Goal: Task Accomplishment & Management: Manage account settings

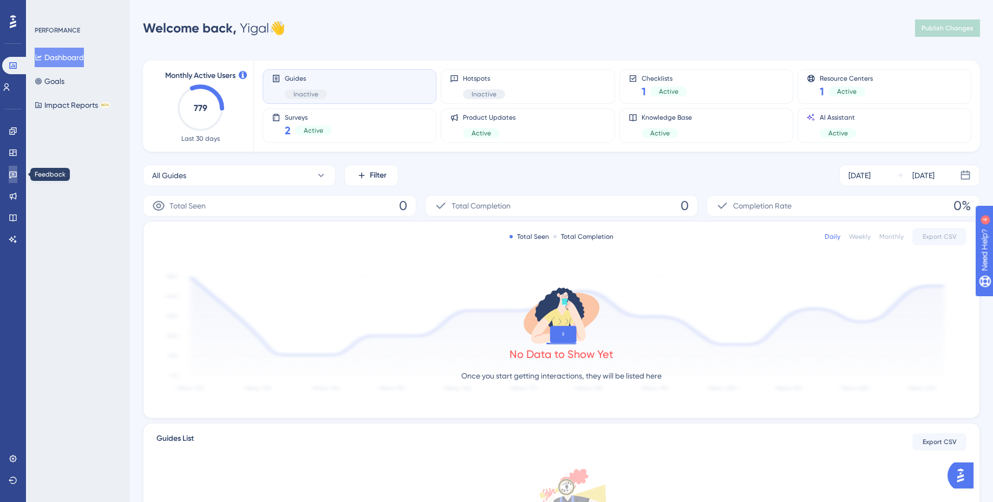
click at [17, 175] on link at bounding box center [13, 174] width 9 height 17
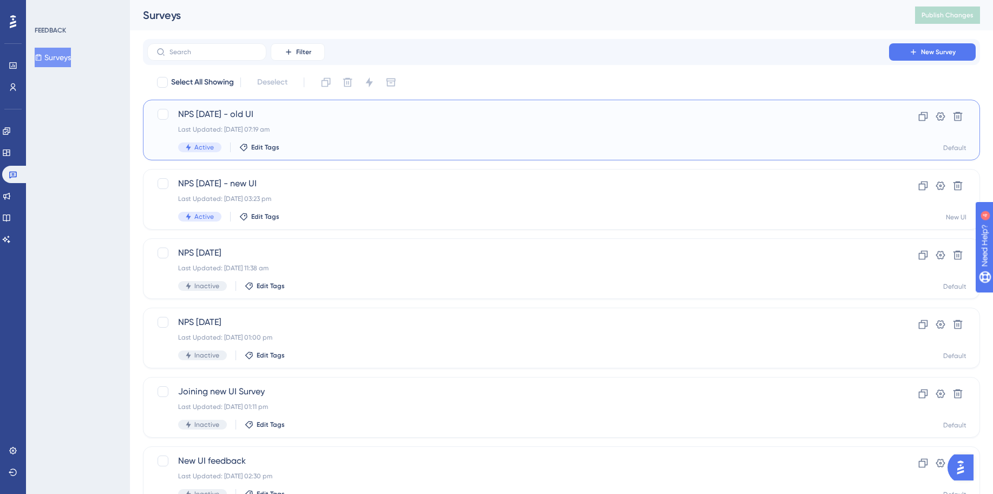
click at [350, 137] on div "NPS [DATE] - old UI Last Updated: [DATE] 07:19 am Active Edit Tags" at bounding box center [518, 130] width 680 height 44
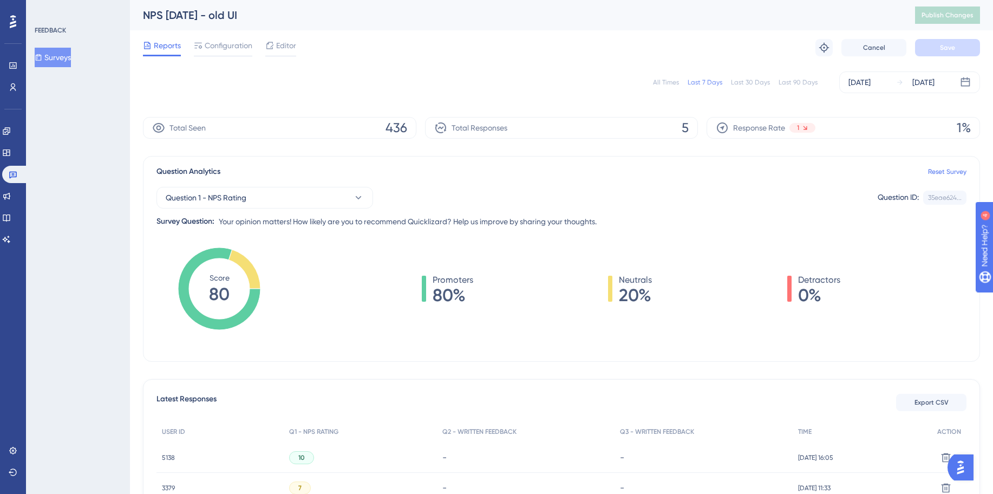
scroll to position [3, 8]
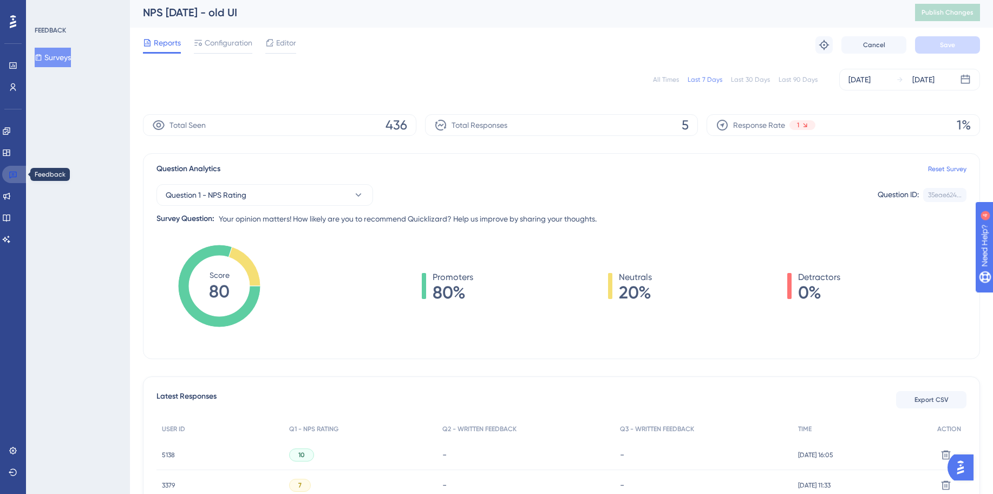
click at [11, 178] on icon at bounding box center [13, 174] width 9 height 9
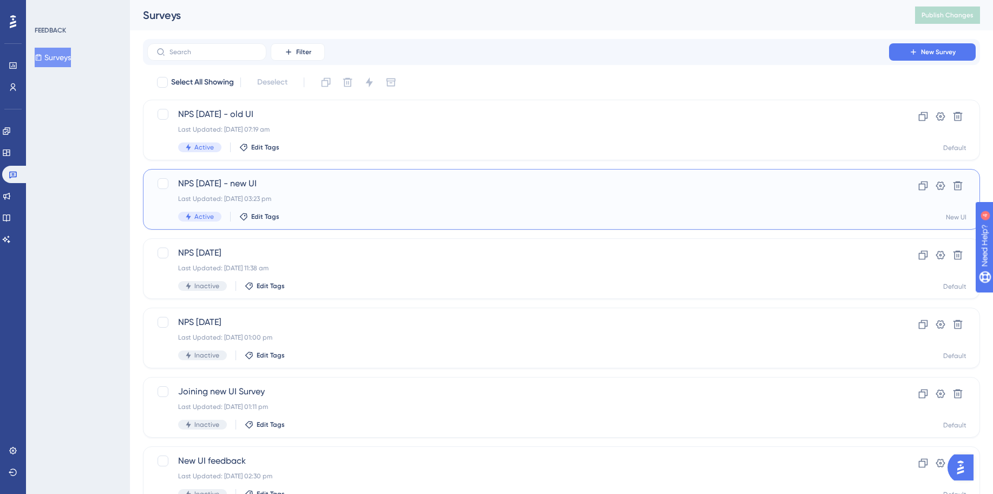
click at [332, 190] on span "NPS [DATE] - new UI" at bounding box center [518, 183] width 680 height 13
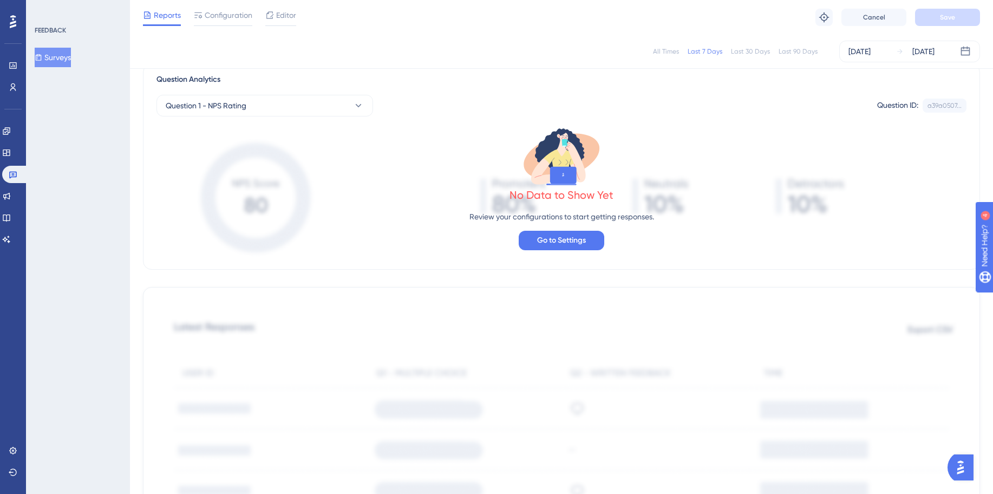
scroll to position [63, 0]
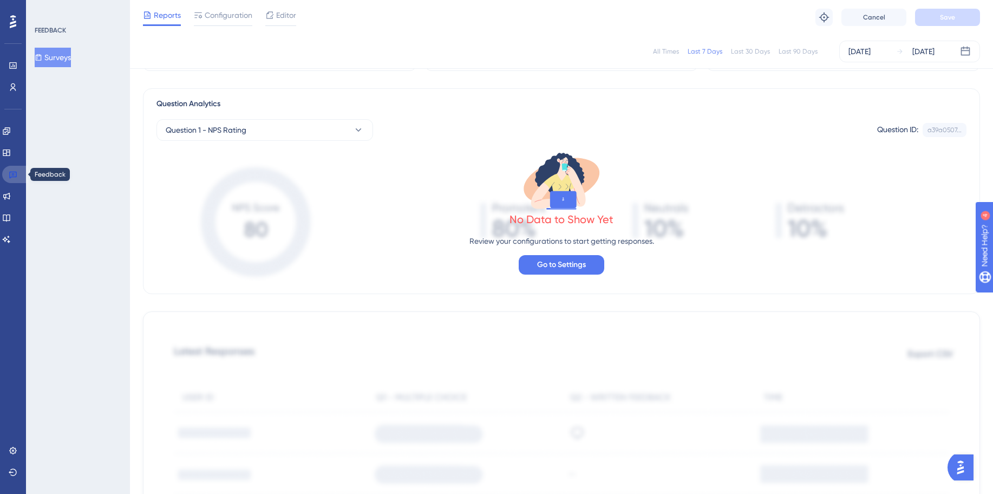
click at [17, 170] on link at bounding box center [15, 174] width 26 height 17
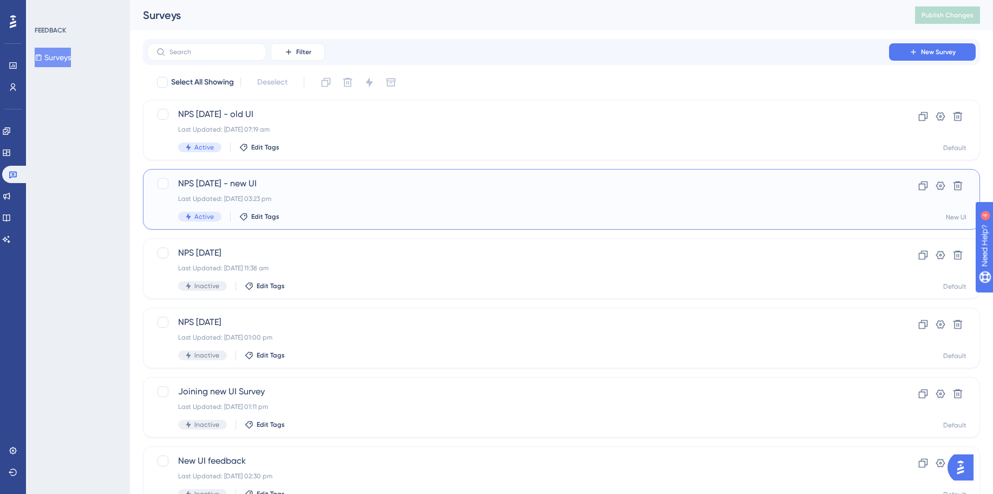
click at [297, 189] on span "NPS [DATE] - new UI" at bounding box center [518, 183] width 680 height 13
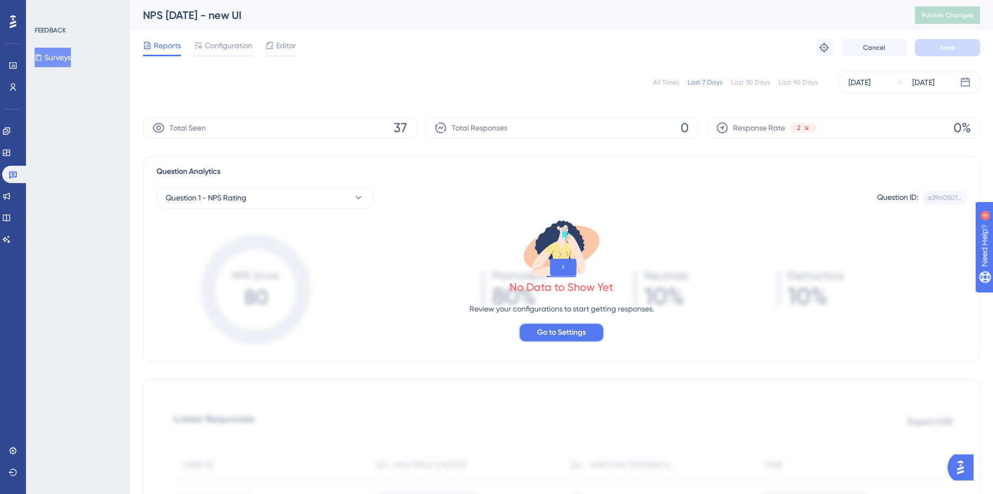
click at [575, 331] on span "Go to Settings" at bounding box center [561, 332] width 49 height 13
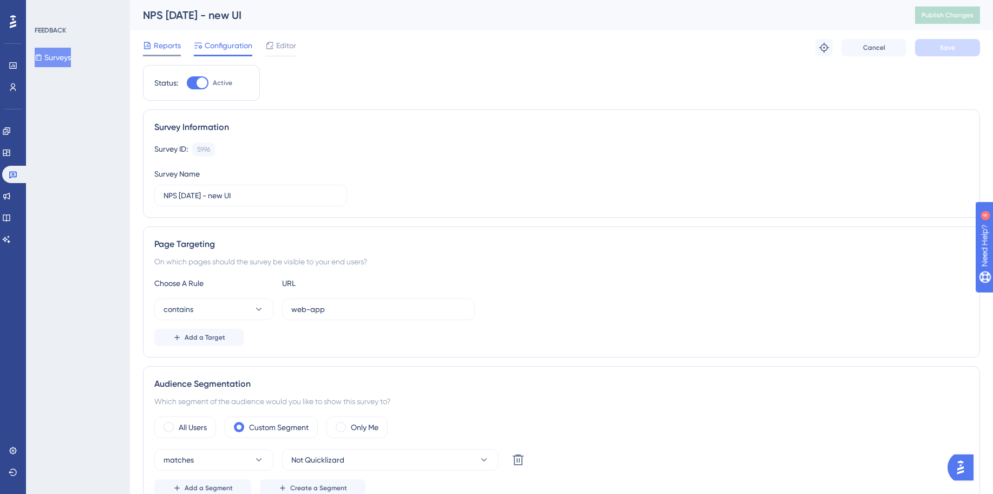
click at [178, 44] on span "Reports" at bounding box center [167, 45] width 27 height 13
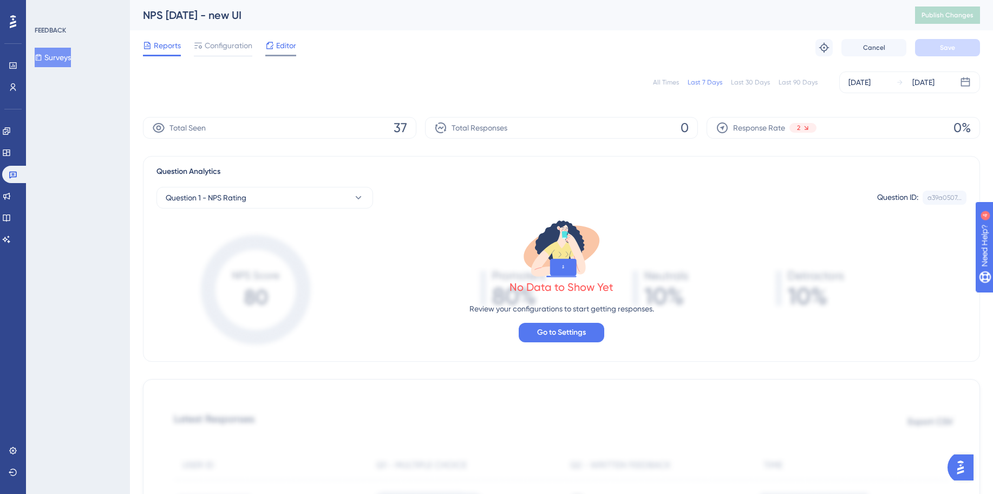
click at [292, 48] on span "Editor" at bounding box center [286, 45] width 20 height 13
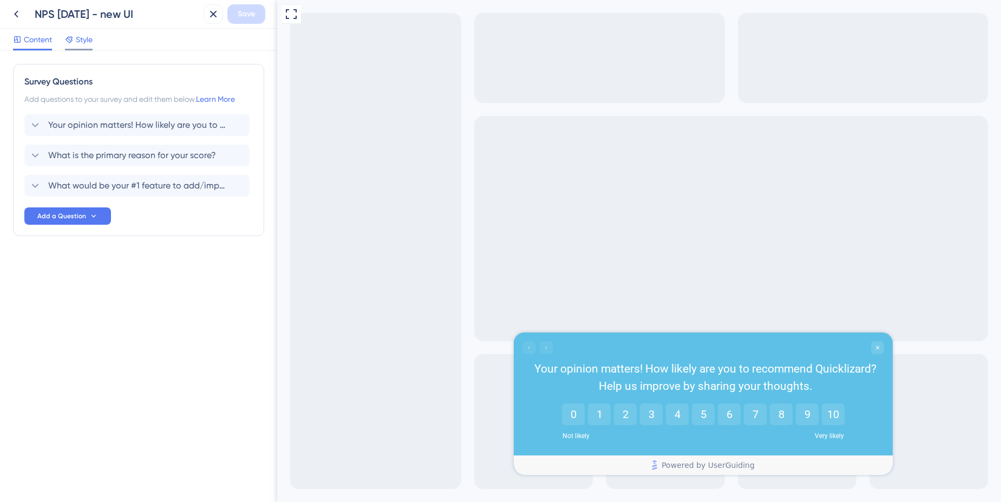
click at [68, 42] on icon at bounding box center [69, 39] width 9 height 9
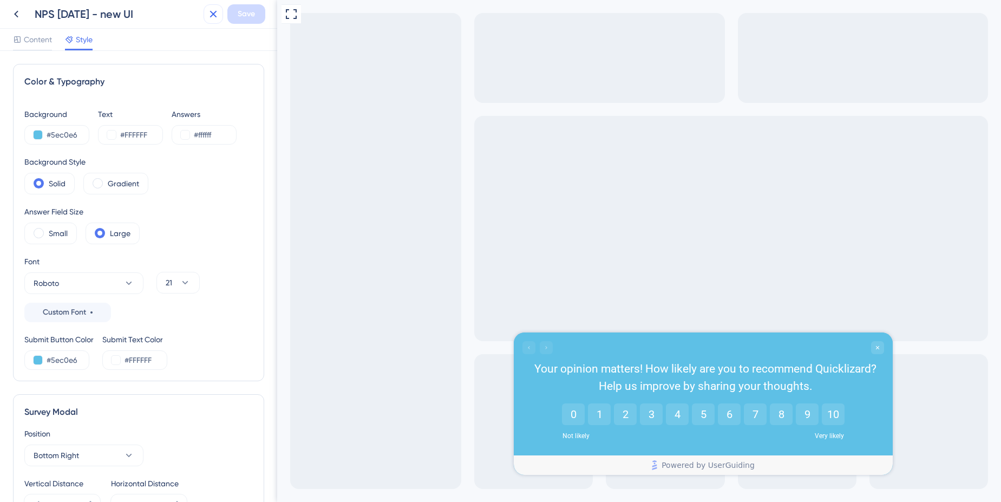
click at [207, 16] on icon at bounding box center [213, 14] width 13 height 13
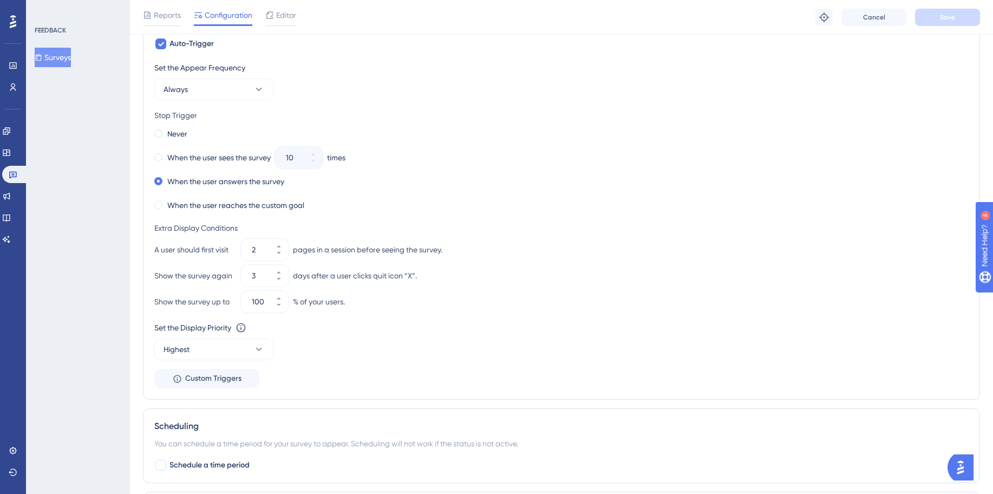
scroll to position [535, 0]
click at [239, 88] on button "Always" at bounding box center [213, 88] width 119 height 22
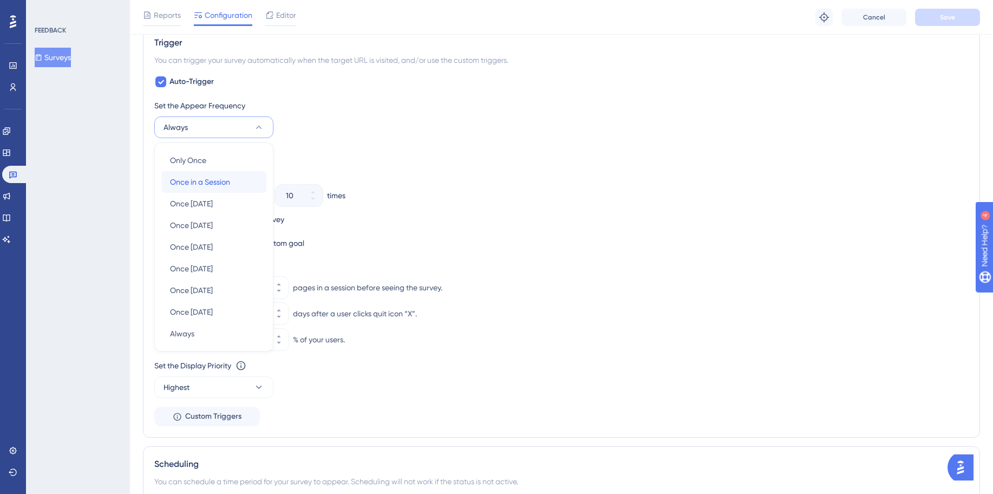
click at [217, 180] on span "Once in a Session" at bounding box center [200, 181] width 60 height 13
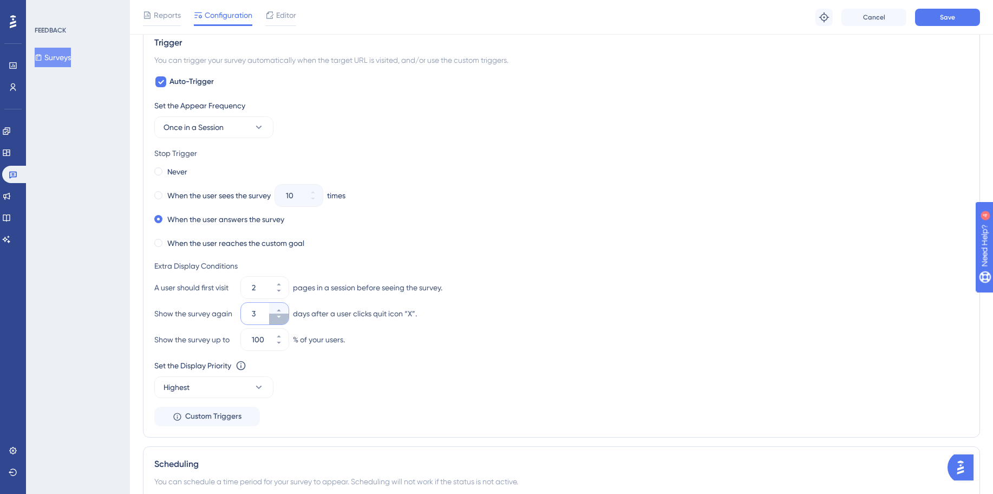
click at [276, 316] on icon at bounding box center [279, 317] width 6 height 6
type input "2"
click at [933, 18] on button "Save" at bounding box center [947, 17] width 65 height 17
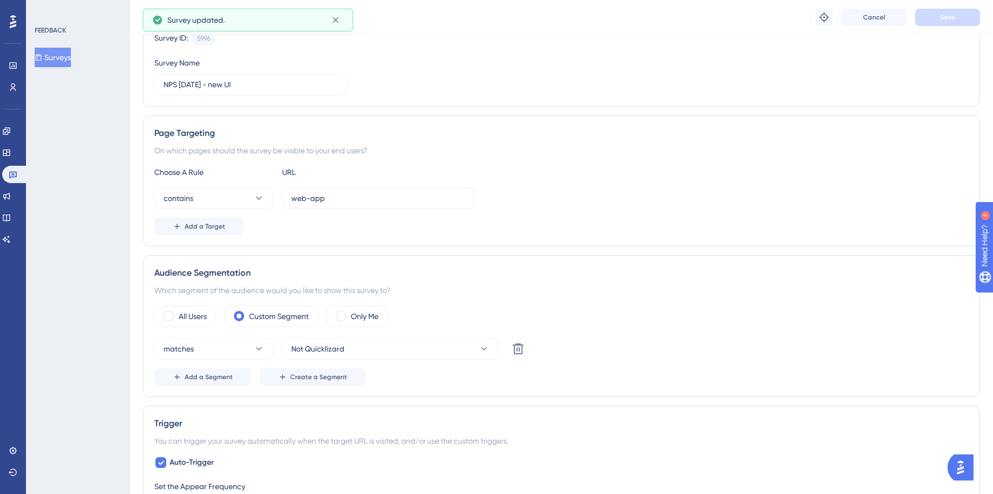
scroll to position [0, 0]
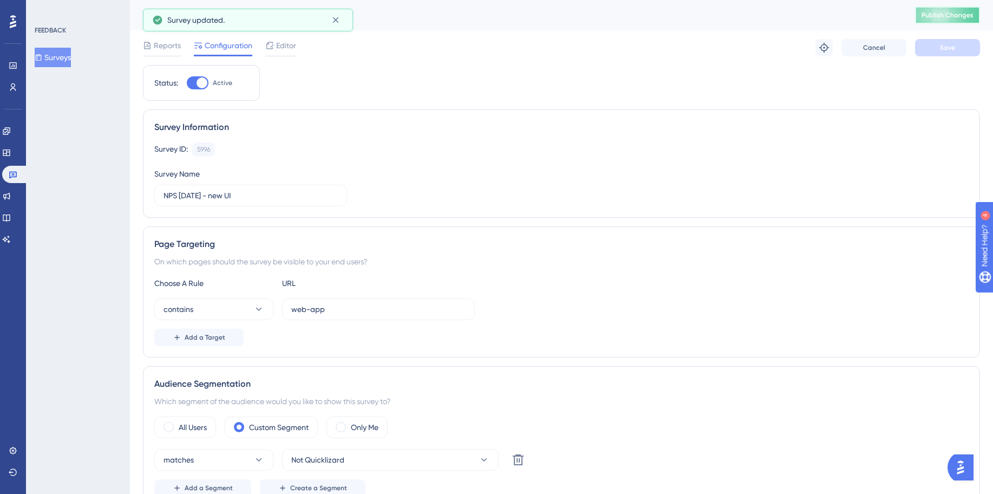
click at [948, 22] on button "Publish Changes" at bounding box center [947, 14] width 65 height 17
click at [157, 45] on span "Reports" at bounding box center [167, 45] width 27 height 13
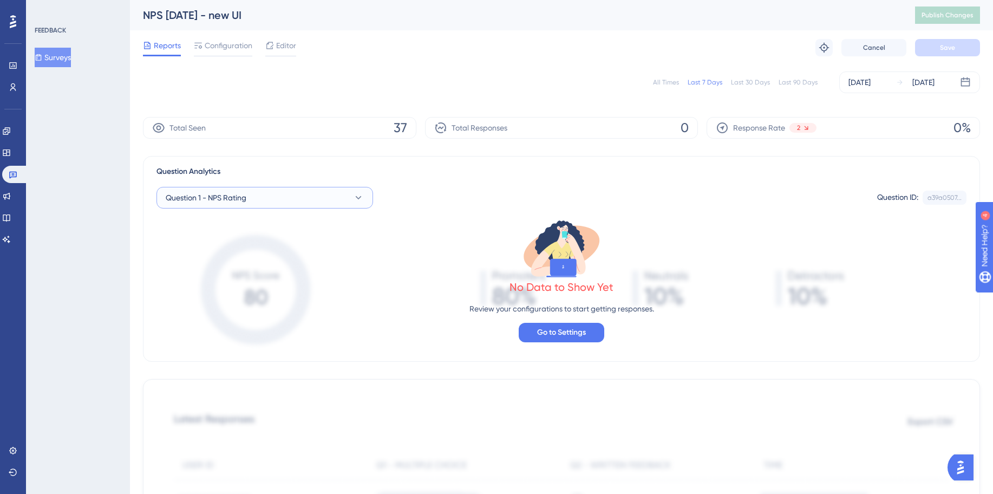
click at [252, 194] on button "Question 1 - NPS Rating" at bounding box center [265, 198] width 217 height 22
click at [225, 49] on span "Configuration" at bounding box center [229, 45] width 48 height 13
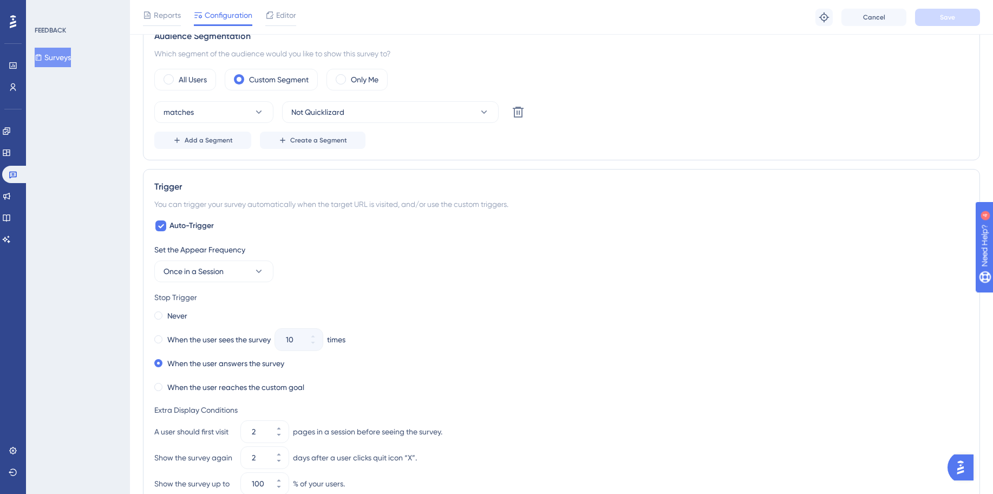
scroll to position [354, 0]
click at [240, 115] on button "matches" at bounding box center [213, 110] width 119 height 22
click at [492, 151] on div "Audience Segmentation Which segment of the audience would you like to show this…" at bounding box center [561, 87] width 837 height 142
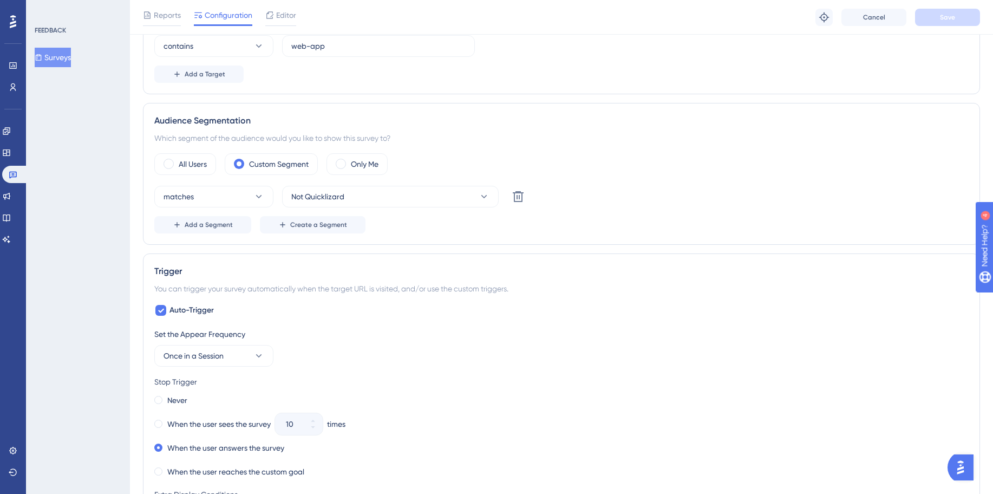
scroll to position [0, 8]
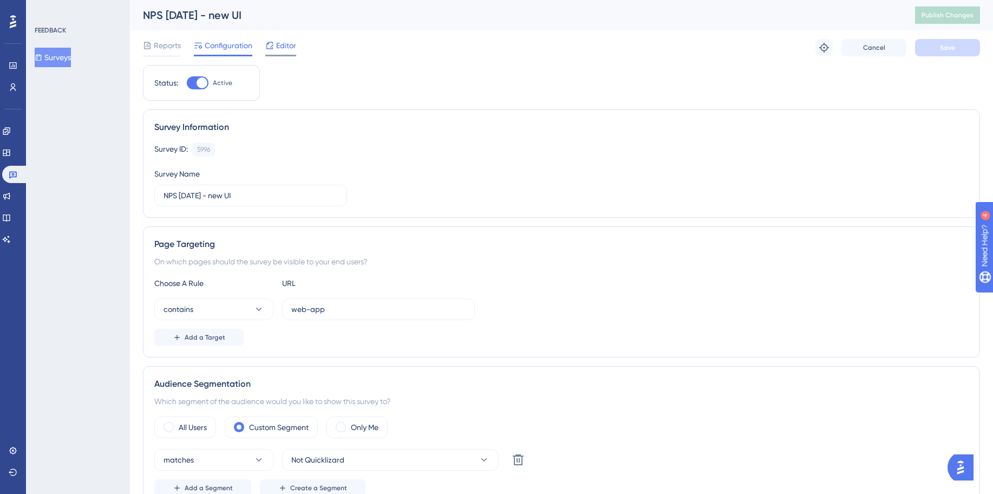
click at [265, 49] on icon at bounding box center [269, 45] width 9 height 9
